Goal: Understand process/instructions: Learn about a topic

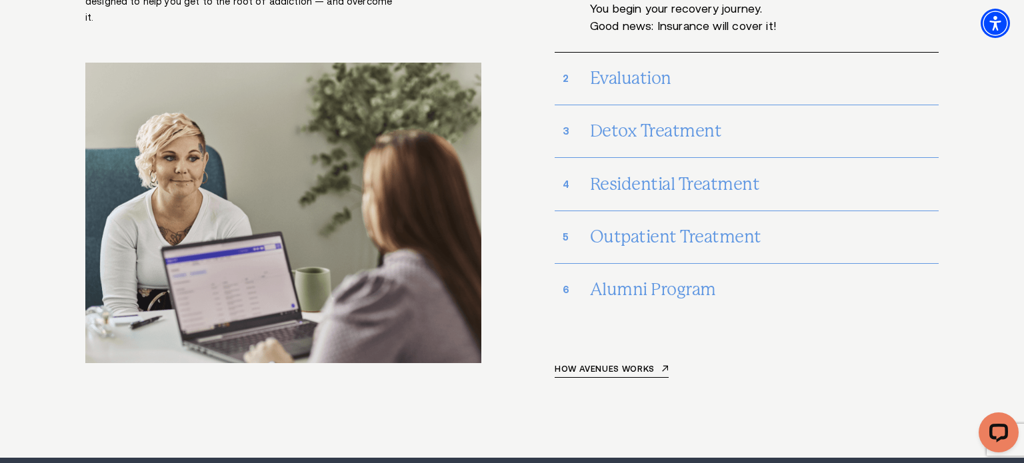
scroll to position [9993, 0]
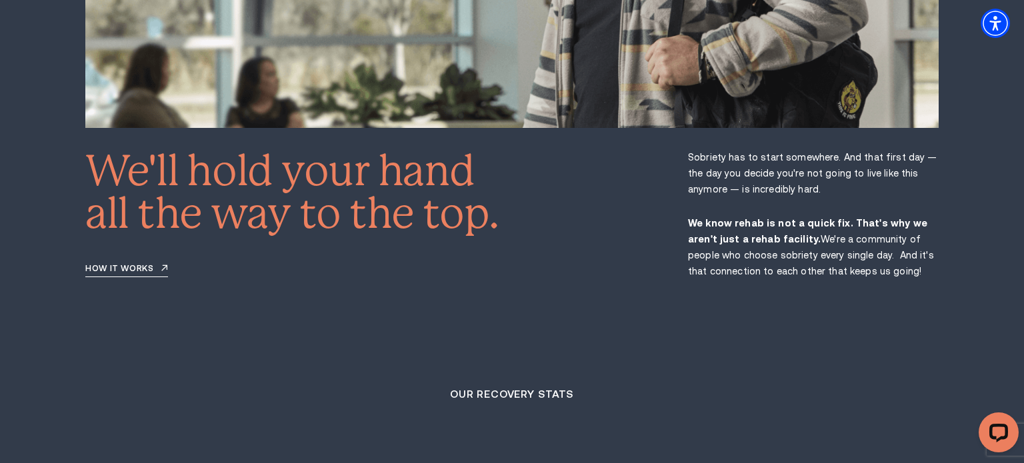
scroll to position [2255, 0]
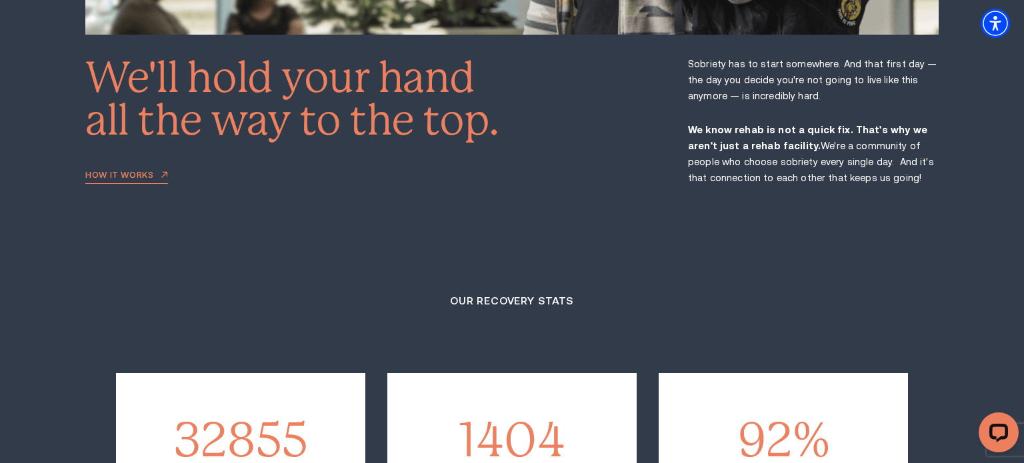
click at [131, 171] on link "How it works" at bounding box center [126, 177] width 83 height 13
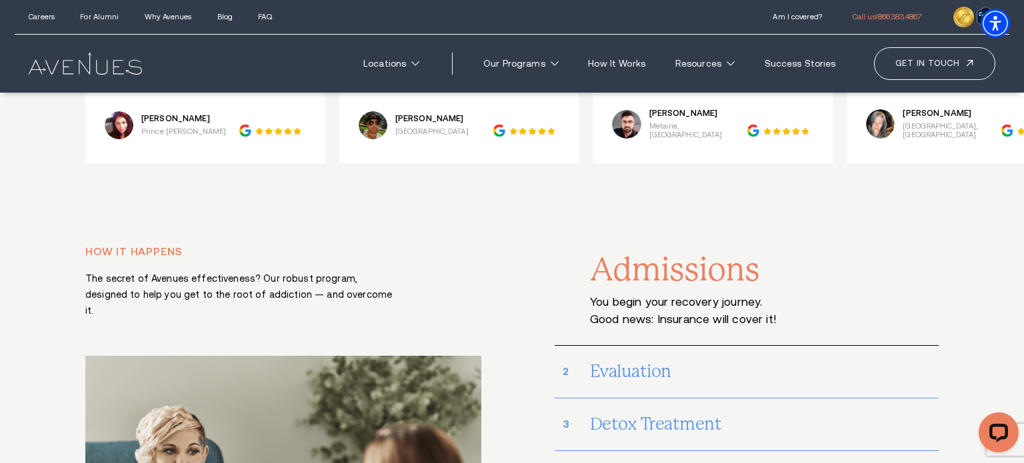
scroll to position [5617, 0]
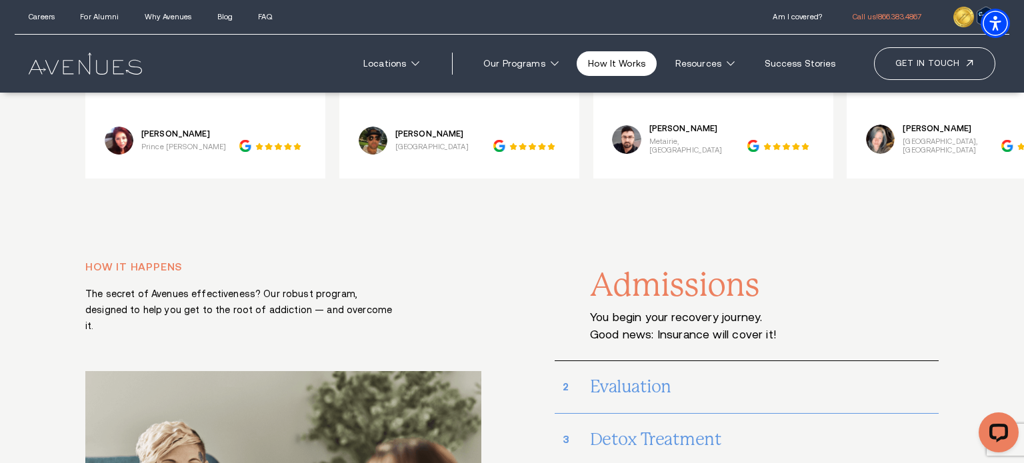
click at [640, 72] on link "How It Works" at bounding box center [616, 63] width 80 height 25
